Goal: Task Accomplishment & Management: Manage account settings

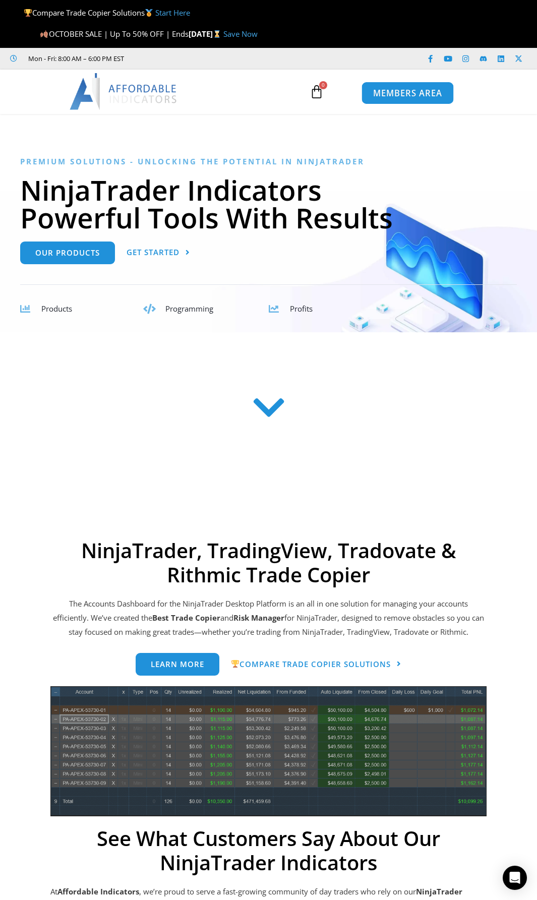
click at [406, 91] on span "MEMBERS AREA" at bounding box center [407, 93] width 69 height 9
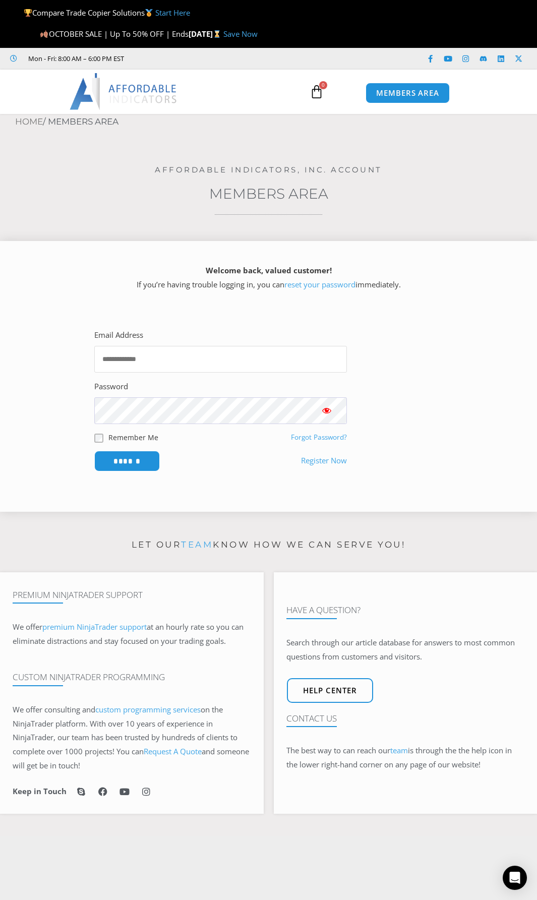
click at [237, 361] on input "Email Address" at bounding box center [220, 359] width 253 height 27
type input "**********"
click at [94, 451] on input "******" at bounding box center [127, 461] width 66 height 21
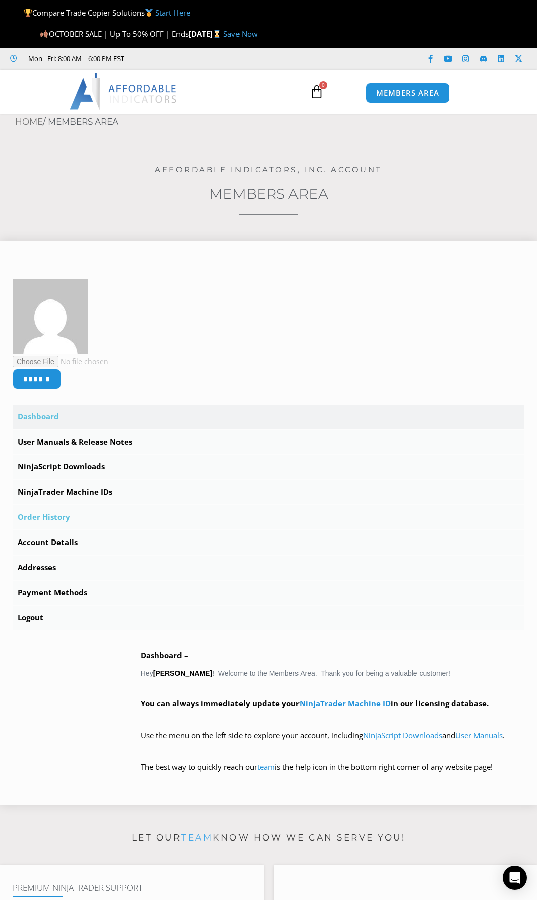
click at [61, 518] on link "Order History" at bounding box center [269, 517] width 512 height 24
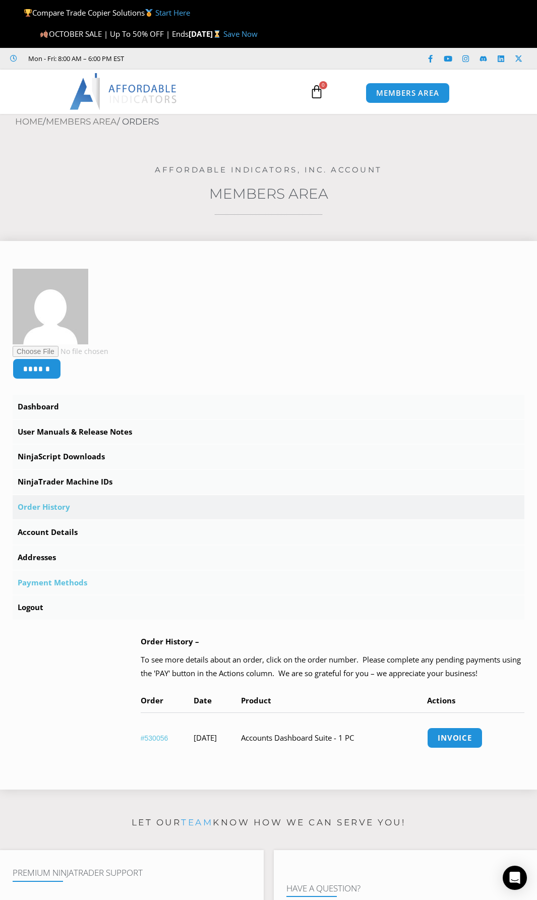
click at [83, 587] on link "Payment Methods" at bounding box center [269, 583] width 512 height 24
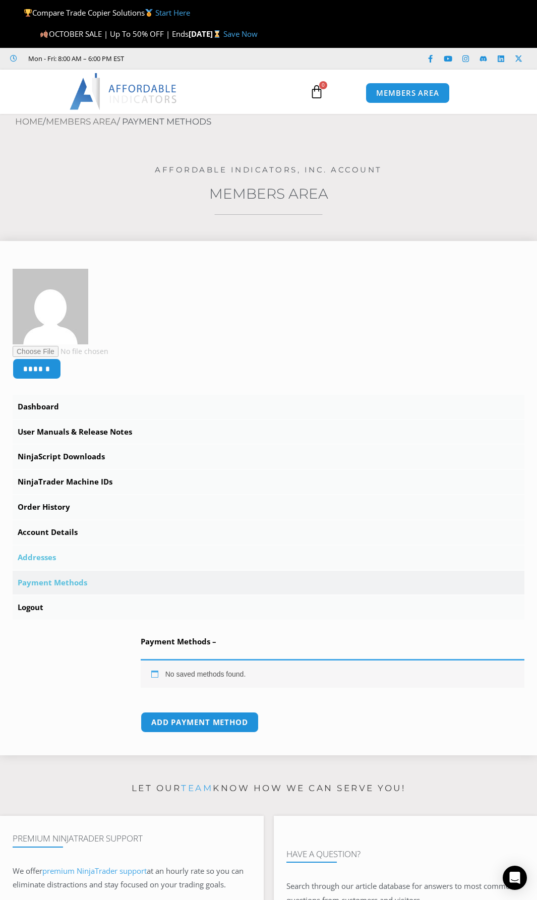
click at [71, 560] on link "Addresses" at bounding box center [269, 558] width 512 height 24
click at [72, 538] on link "Account Details" at bounding box center [269, 533] width 512 height 24
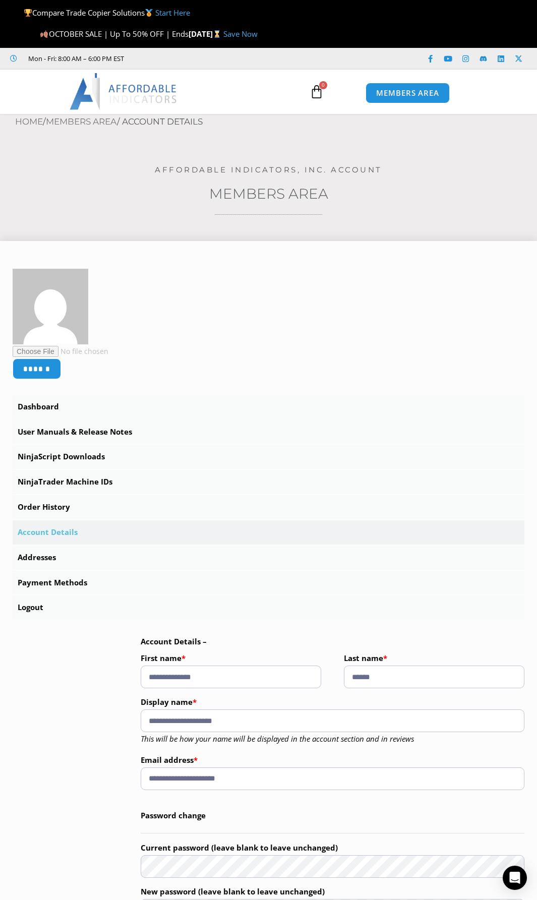
click at [74, 533] on link "Account Details" at bounding box center [269, 533] width 512 height 24
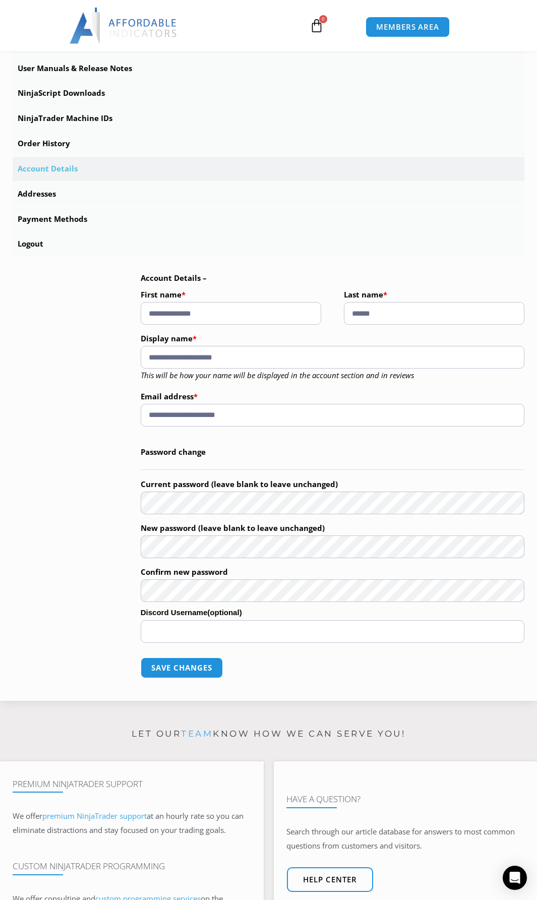
scroll to position [404, 0]
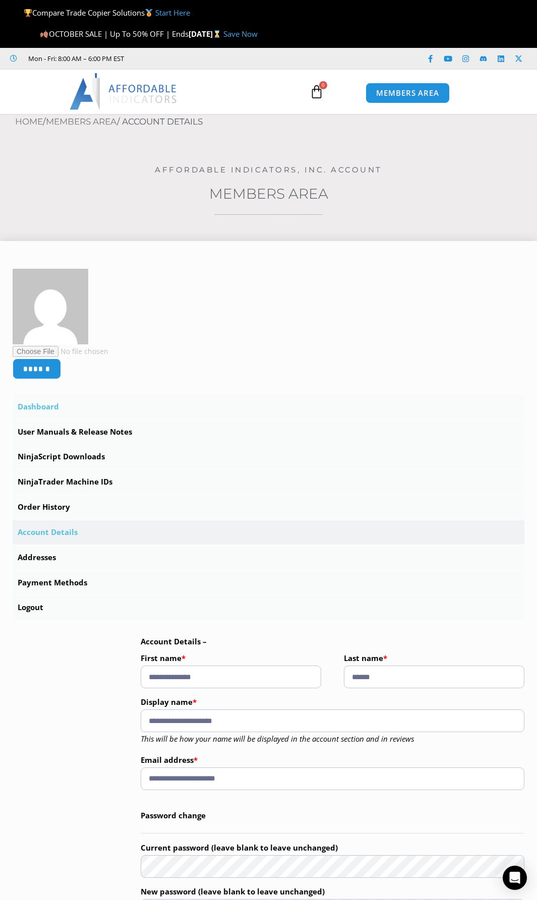
click at [313, 407] on link "Dashboard" at bounding box center [269, 407] width 512 height 24
